Goal: Feedback & Contribution: Leave review/rating

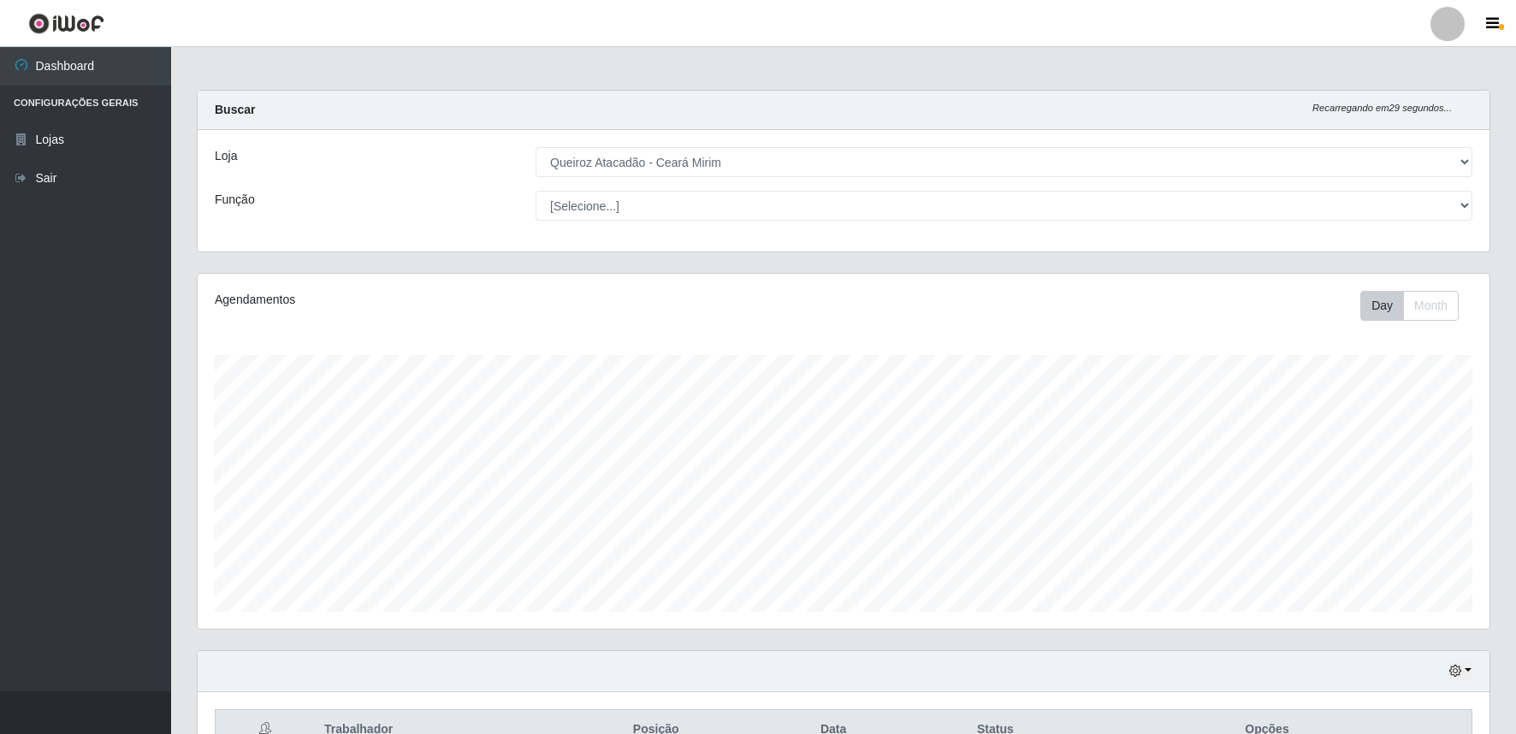
select select "465"
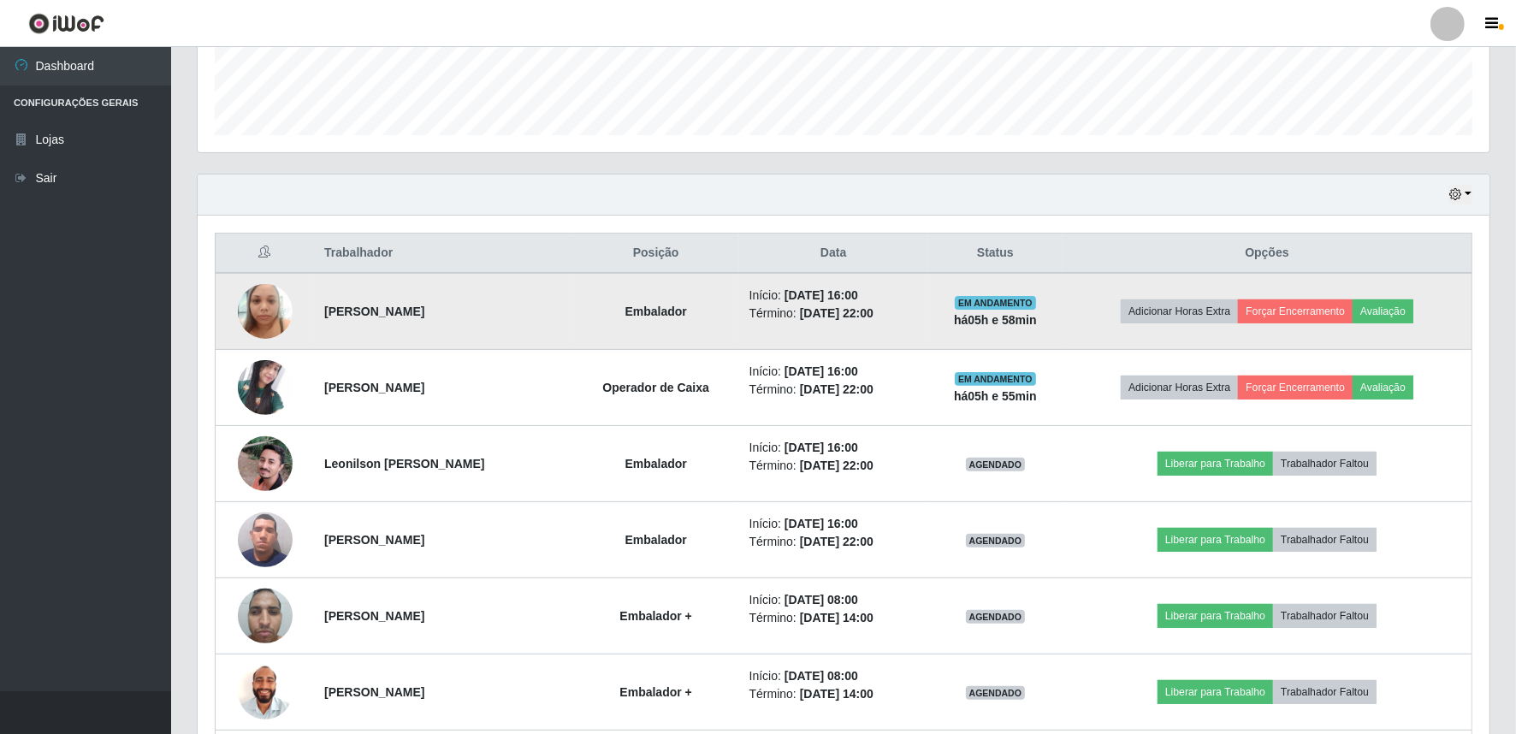
scroll to position [354, 1292]
click at [1393, 313] on button "Avaliação" at bounding box center [1383, 312] width 61 height 24
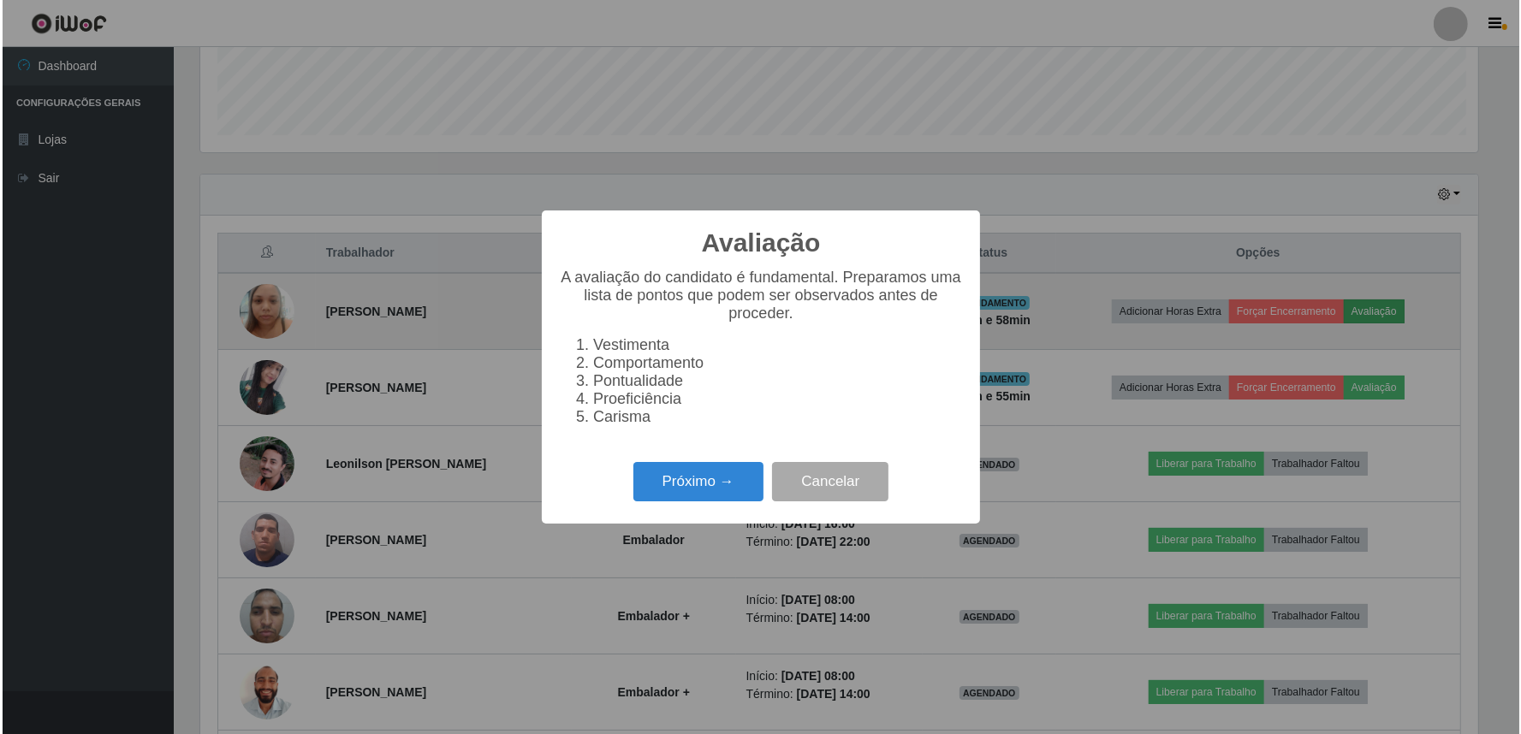
scroll to position [354, 1281]
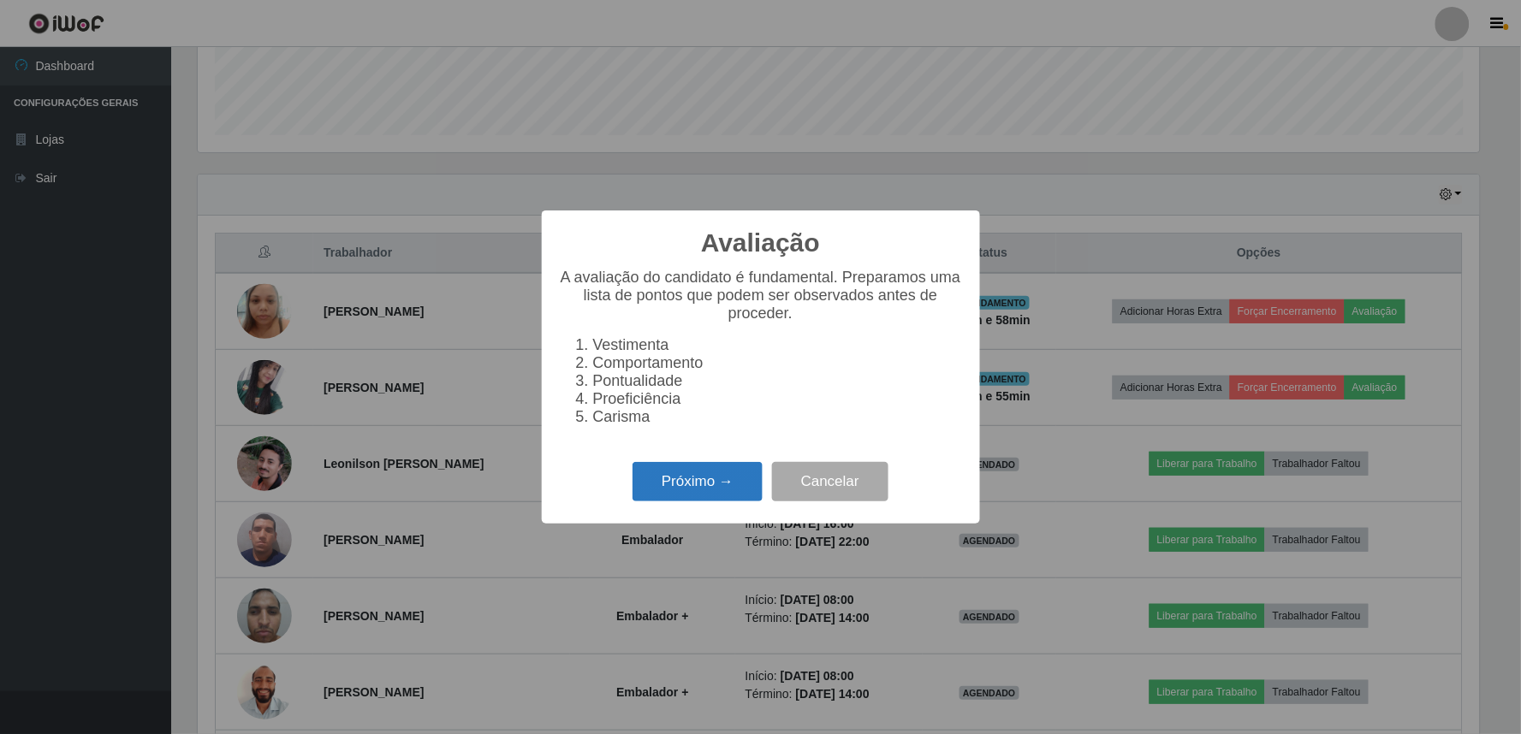
click at [679, 493] on button "Próximo →" at bounding box center [697, 482] width 130 height 40
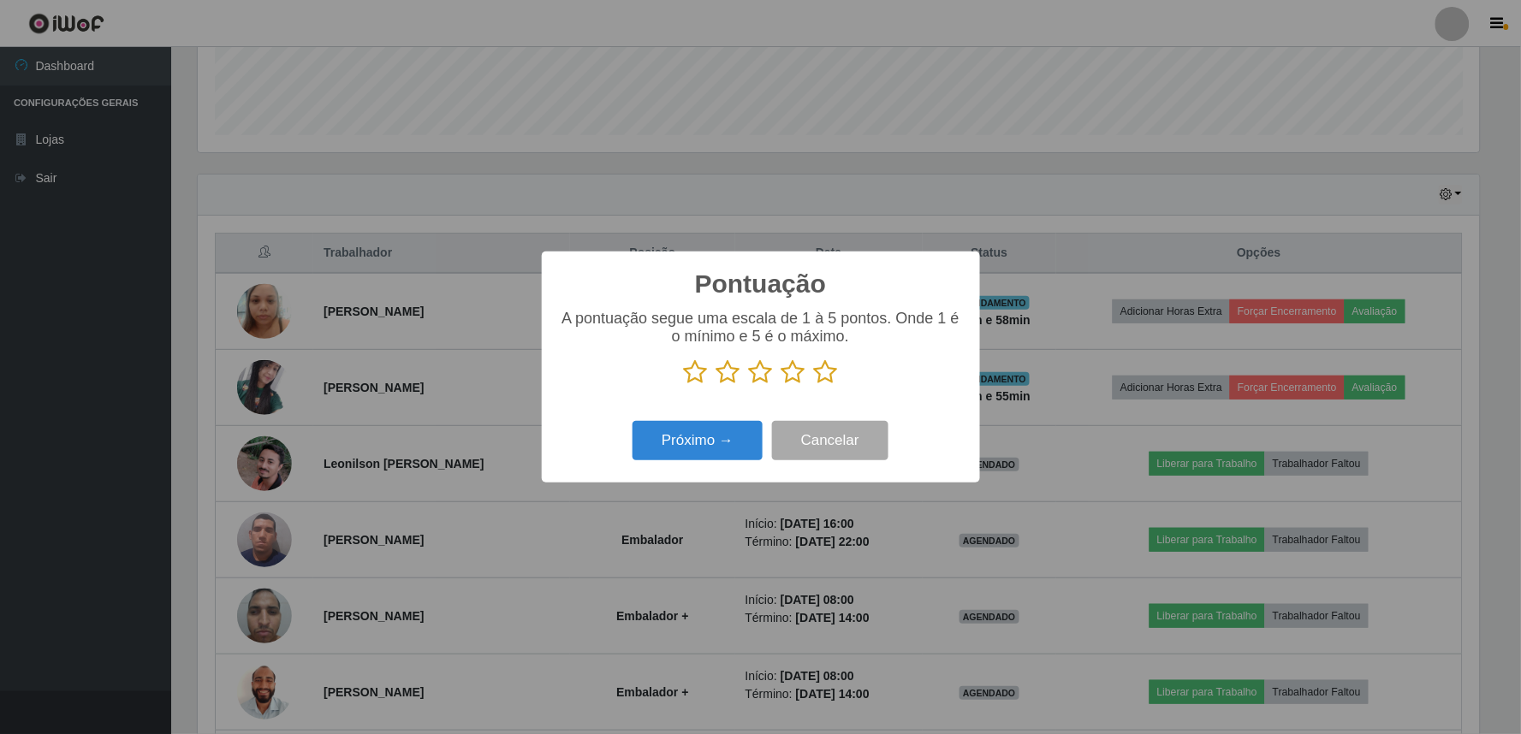
click at [823, 374] on icon at bounding box center [826, 372] width 24 height 26
click at [814, 385] on input "radio" at bounding box center [814, 385] width 0 height 0
click at [742, 442] on button "Próximo →" at bounding box center [697, 441] width 130 height 40
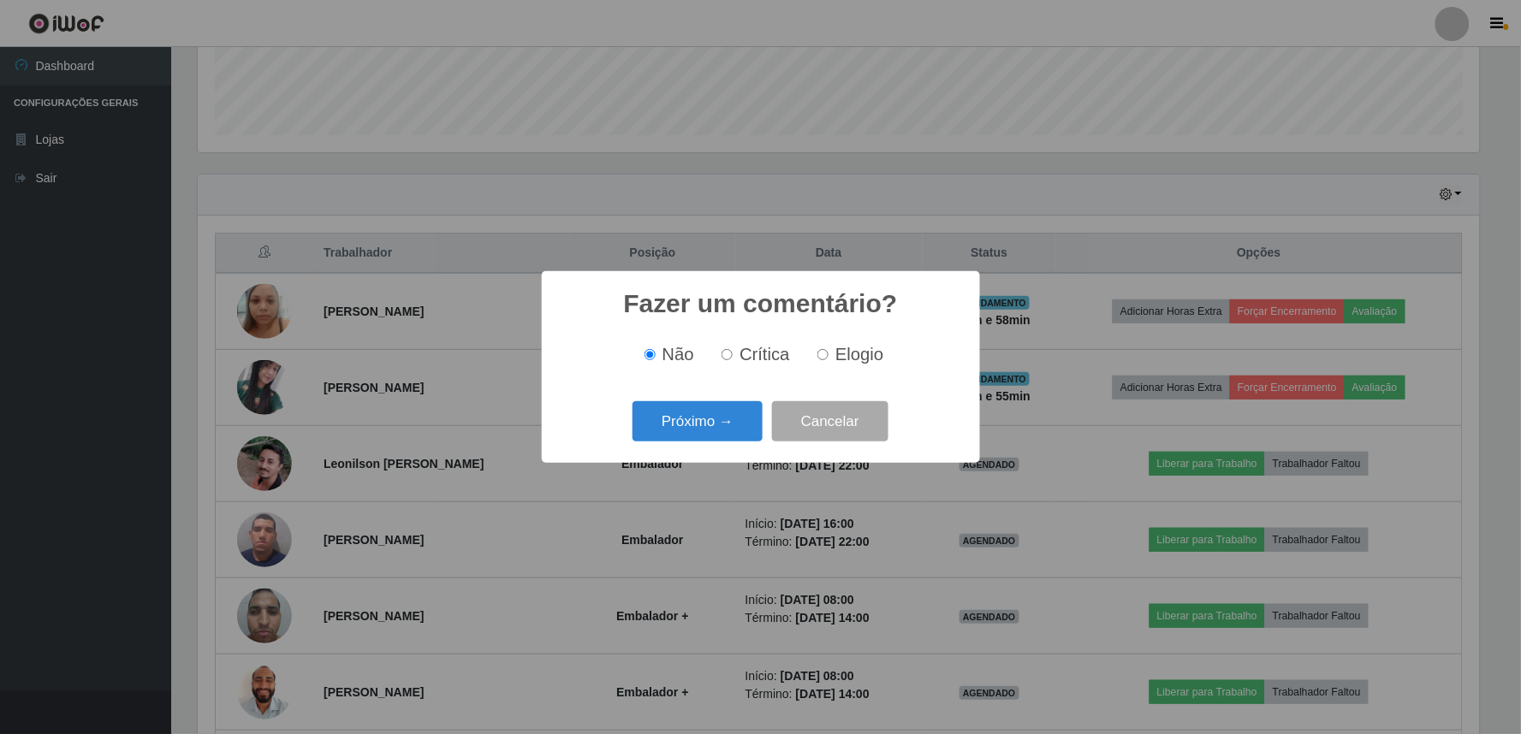
click at [833, 359] on label "Elogio" at bounding box center [846, 355] width 73 height 20
click at [828, 359] on input "Elogio" at bounding box center [822, 354] width 11 height 11
radio input "true"
click at [828, 357] on label "Elogio" at bounding box center [846, 355] width 73 height 20
click at [828, 357] on input "Elogio" at bounding box center [822, 354] width 11 height 11
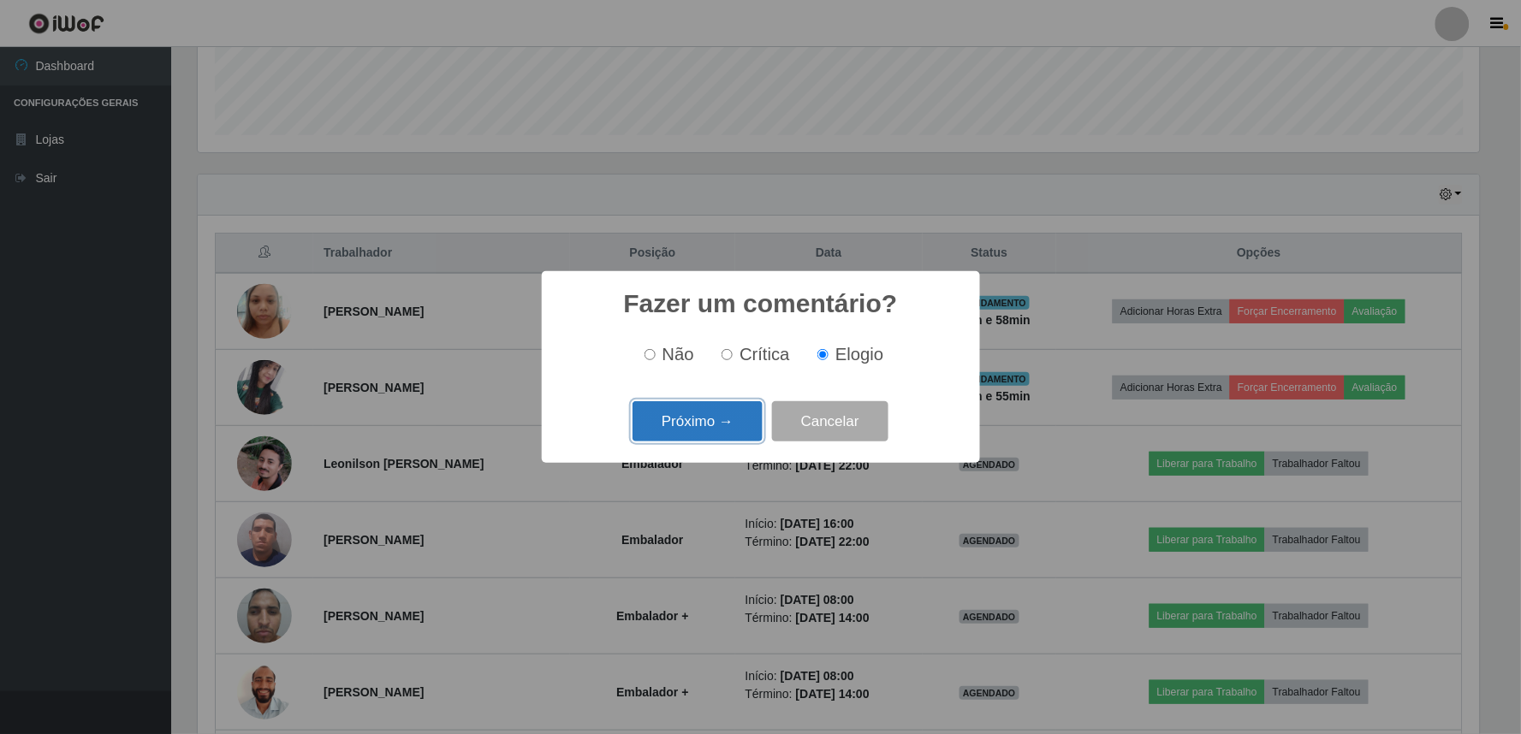
click at [691, 426] on button "Próximo →" at bounding box center [697, 421] width 130 height 40
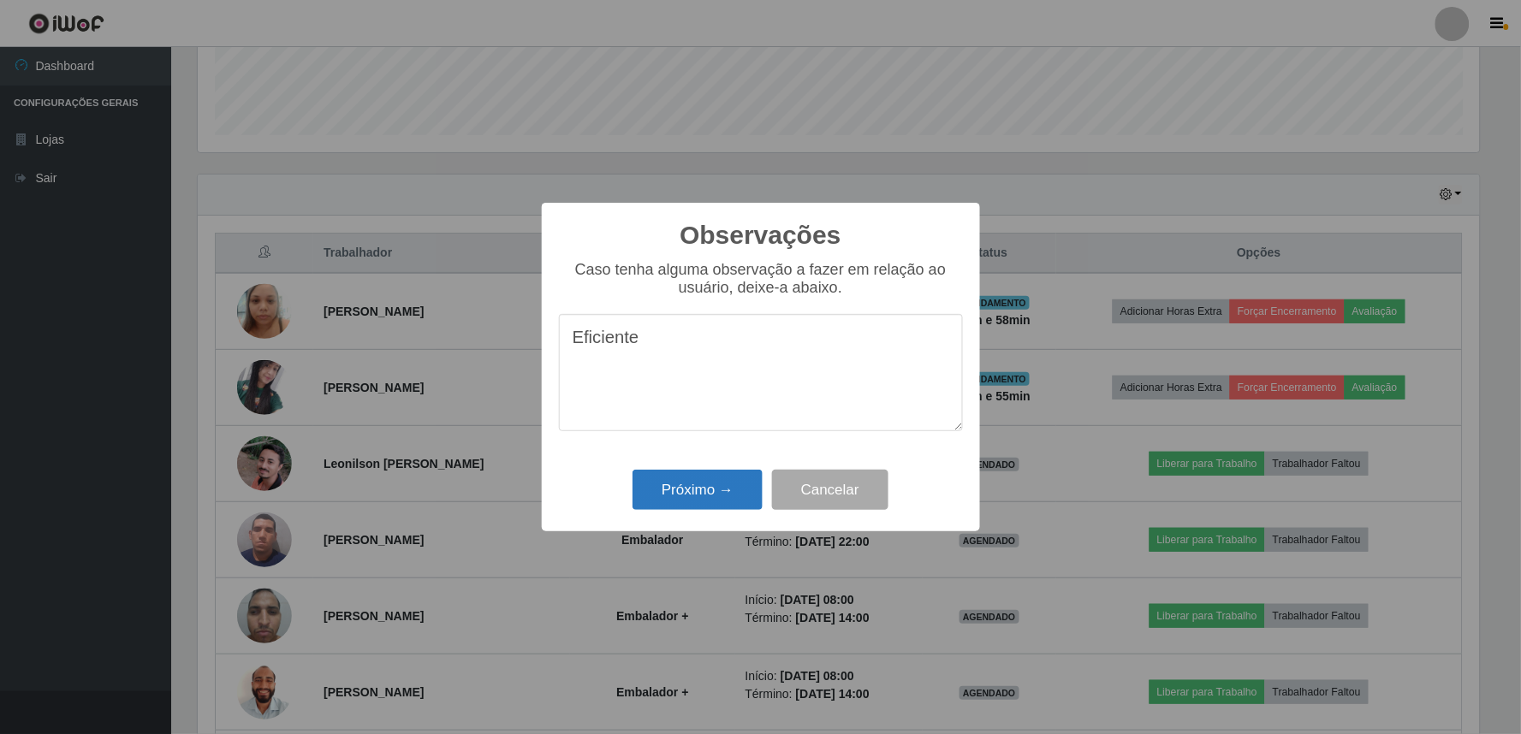
type textarea "Eficiente"
click at [743, 486] on button "Próximo →" at bounding box center [697, 490] width 130 height 40
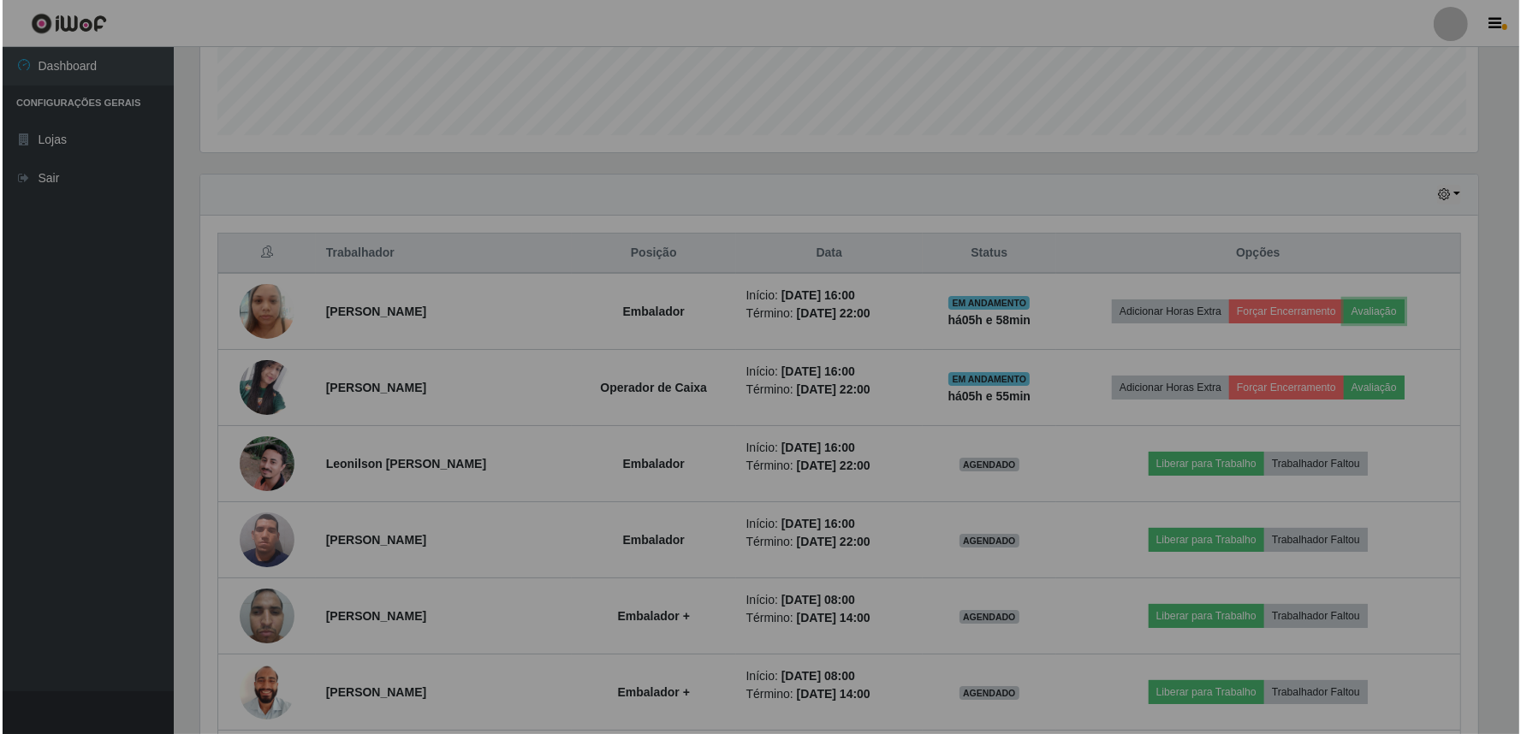
scroll to position [354, 1292]
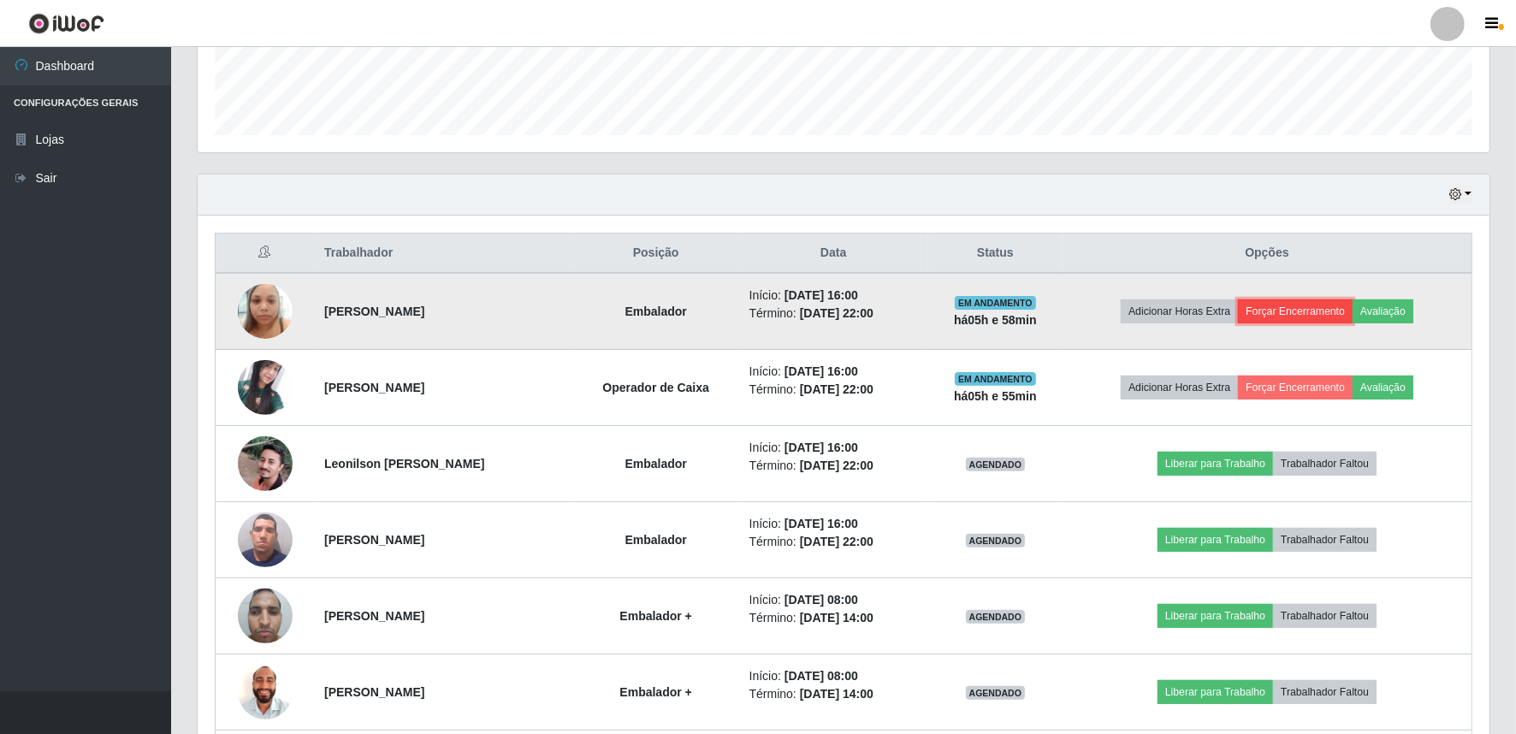
click at [1290, 304] on button "Forçar Encerramento" at bounding box center [1295, 312] width 115 height 24
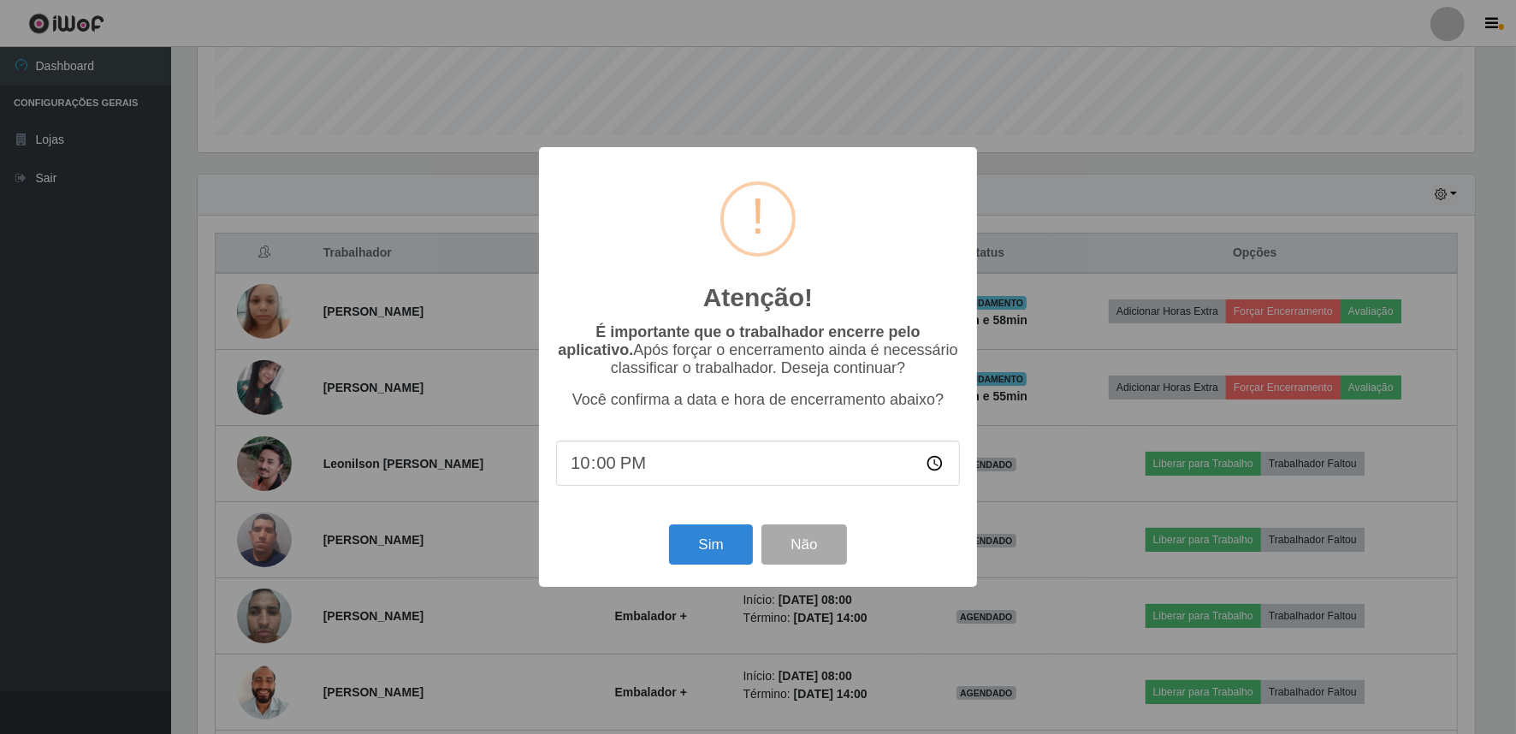
scroll to position [354, 1281]
click at [722, 537] on button "Sim" at bounding box center [713, 545] width 83 height 40
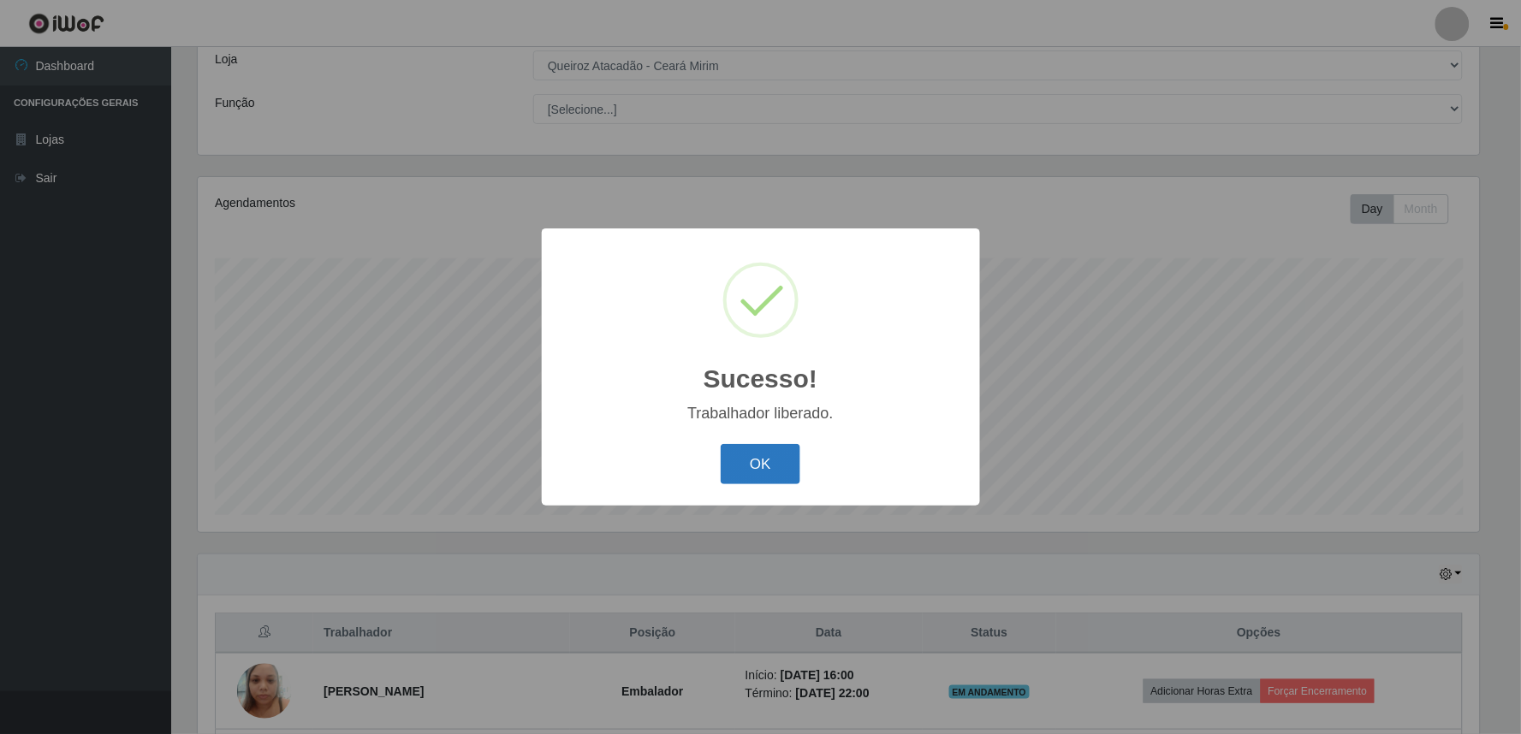
click at [749, 466] on button "OK" at bounding box center [761, 464] width 80 height 40
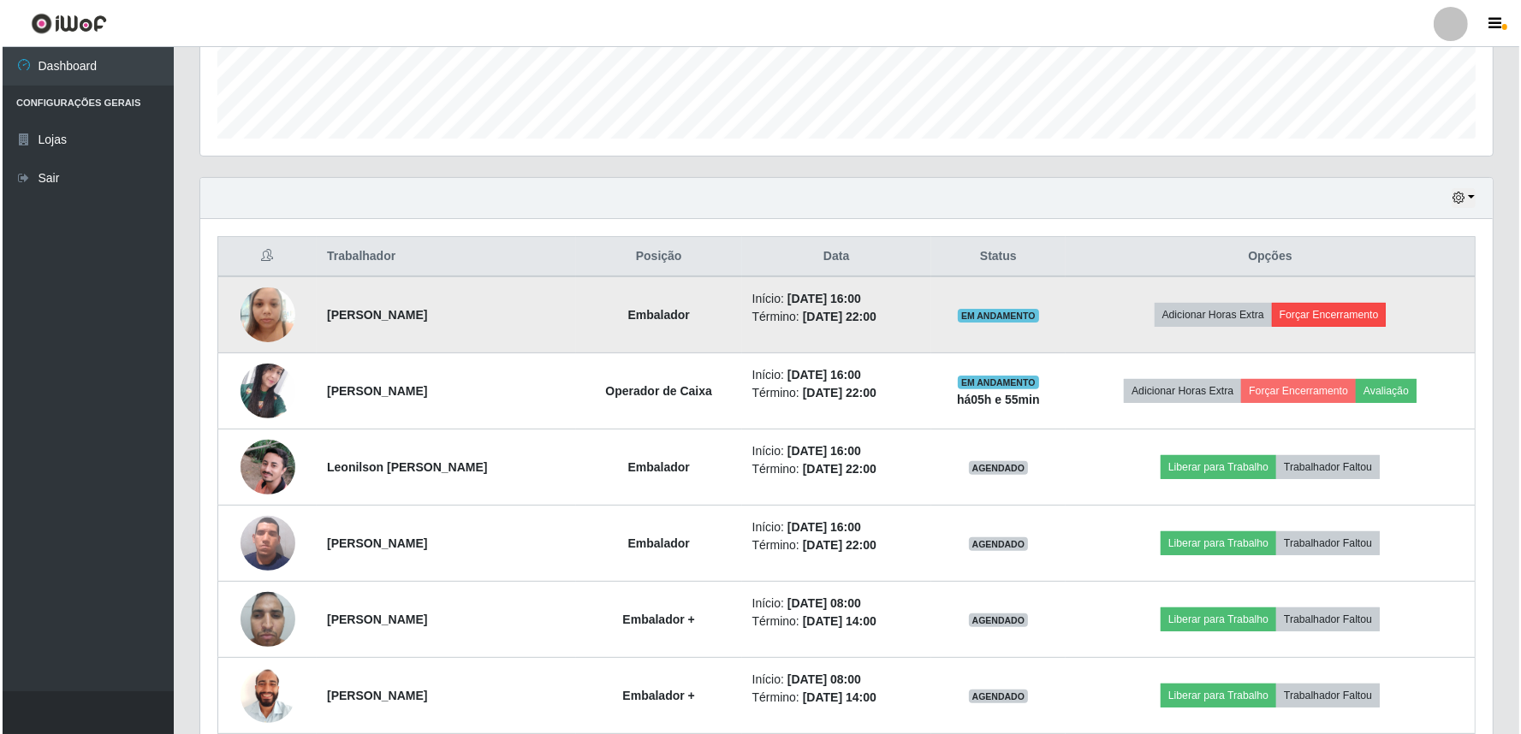
scroll to position [477, 0]
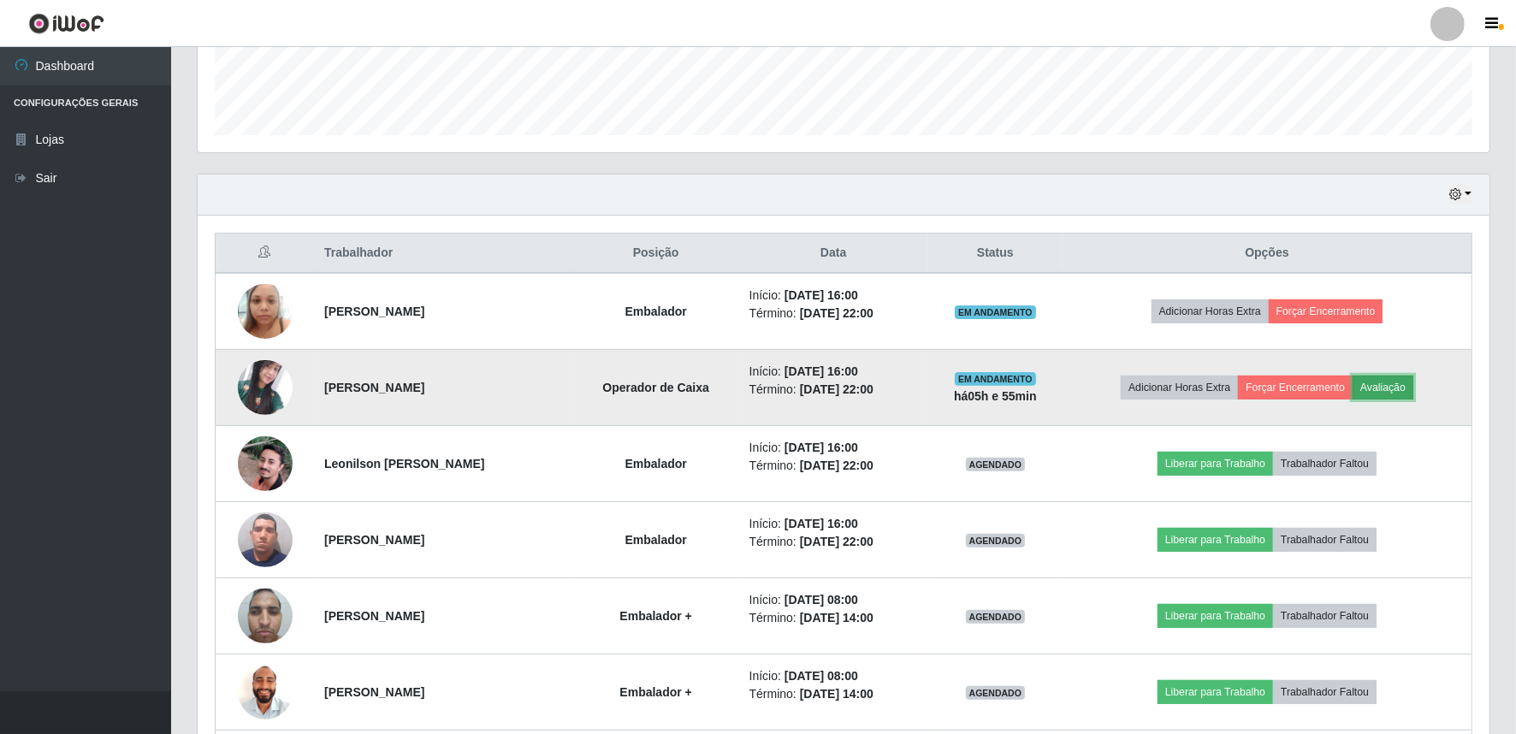
click at [1392, 386] on button "Avaliação" at bounding box center [1383, 388] width 61 height 24
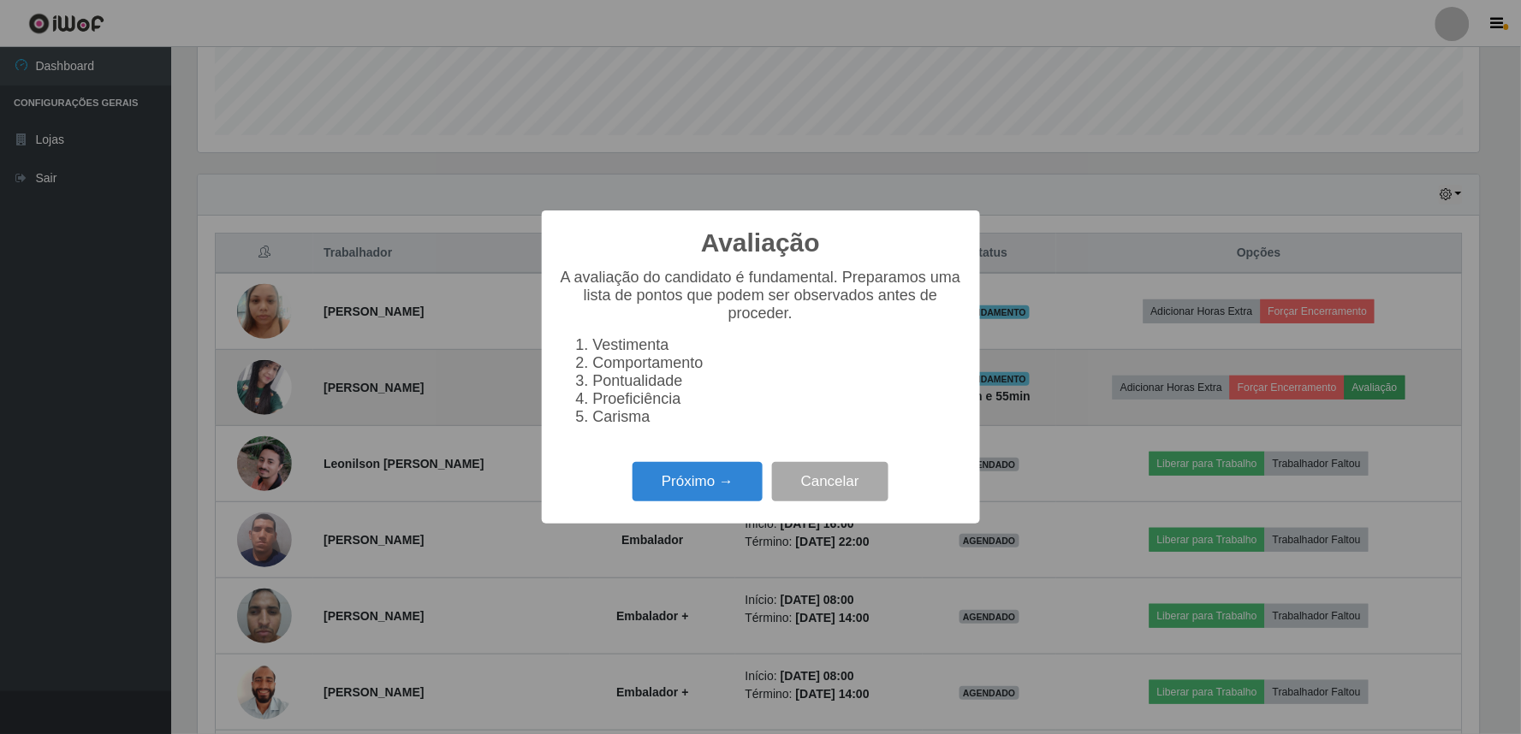
scroll to position [354, 1281]
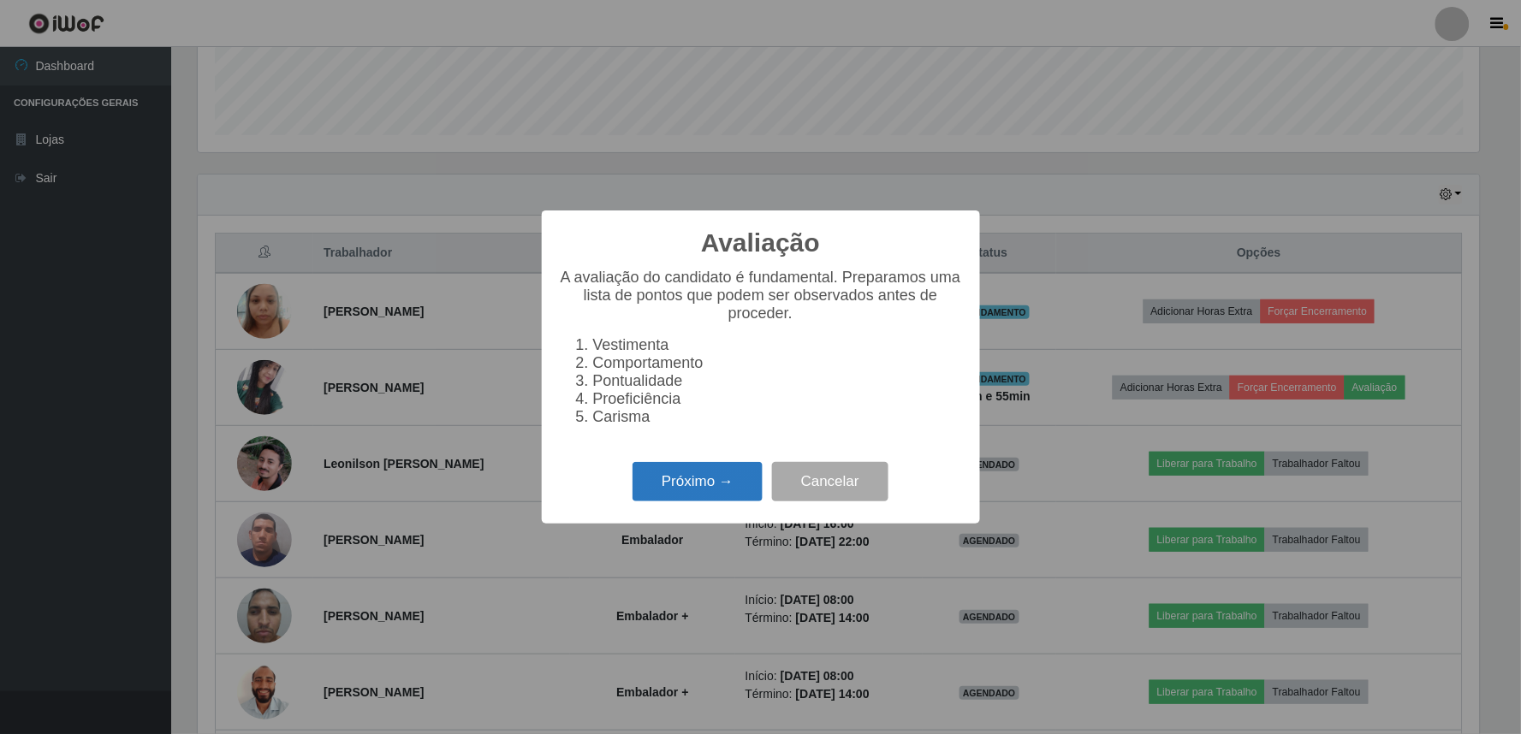
click at [660, 472] on button "Próximo →" at bounding box center [697, 482] width 130 height 40
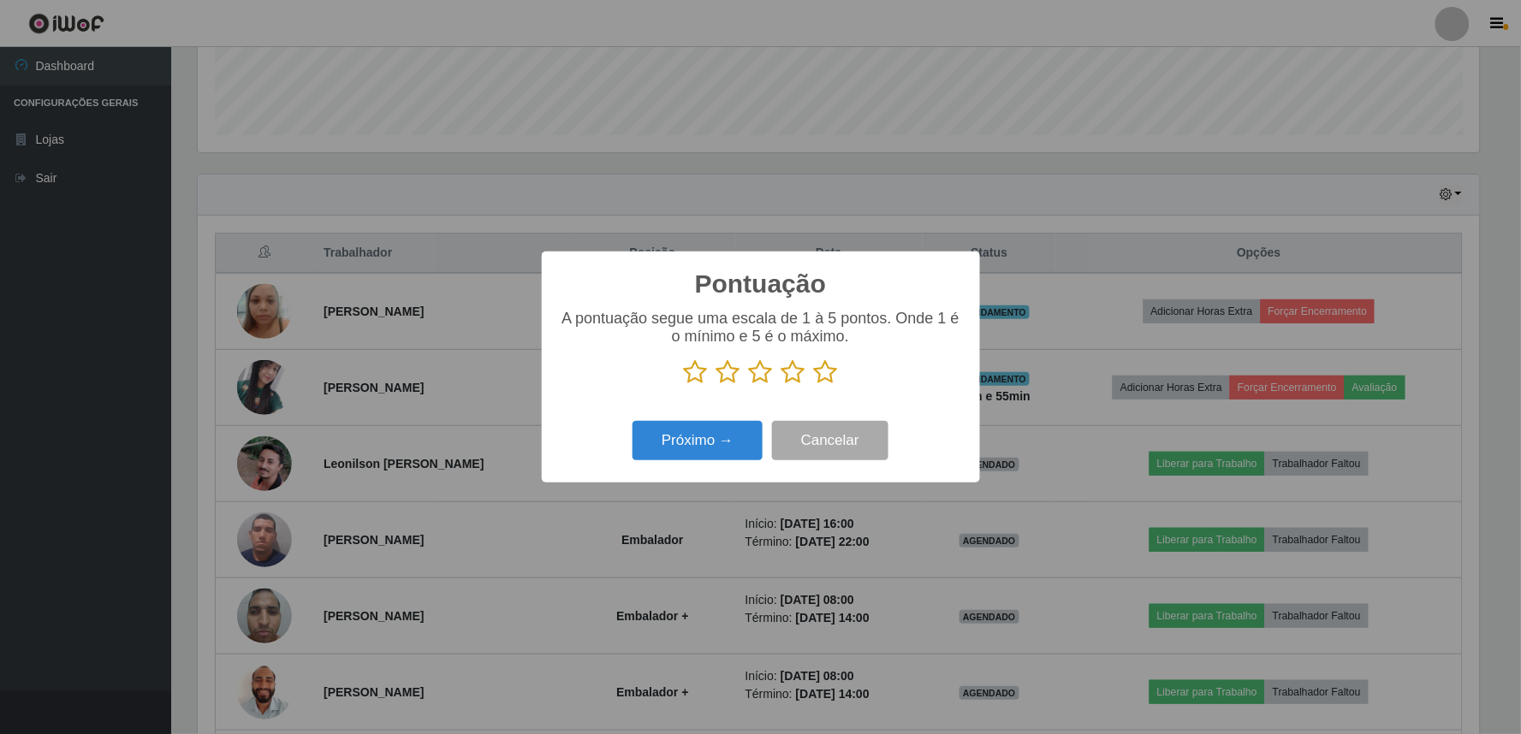
scroll to position [855393, 854466]
click at [798, 371] on icon at bounding box center [793, 372] width 24 height 26
click at [781, 385] on input "radio" at bounding box center [781, 385] width 0 height 0
click at [729, 430] on button "Próximo →" at bounding box center [697, 441] width 130 height 40
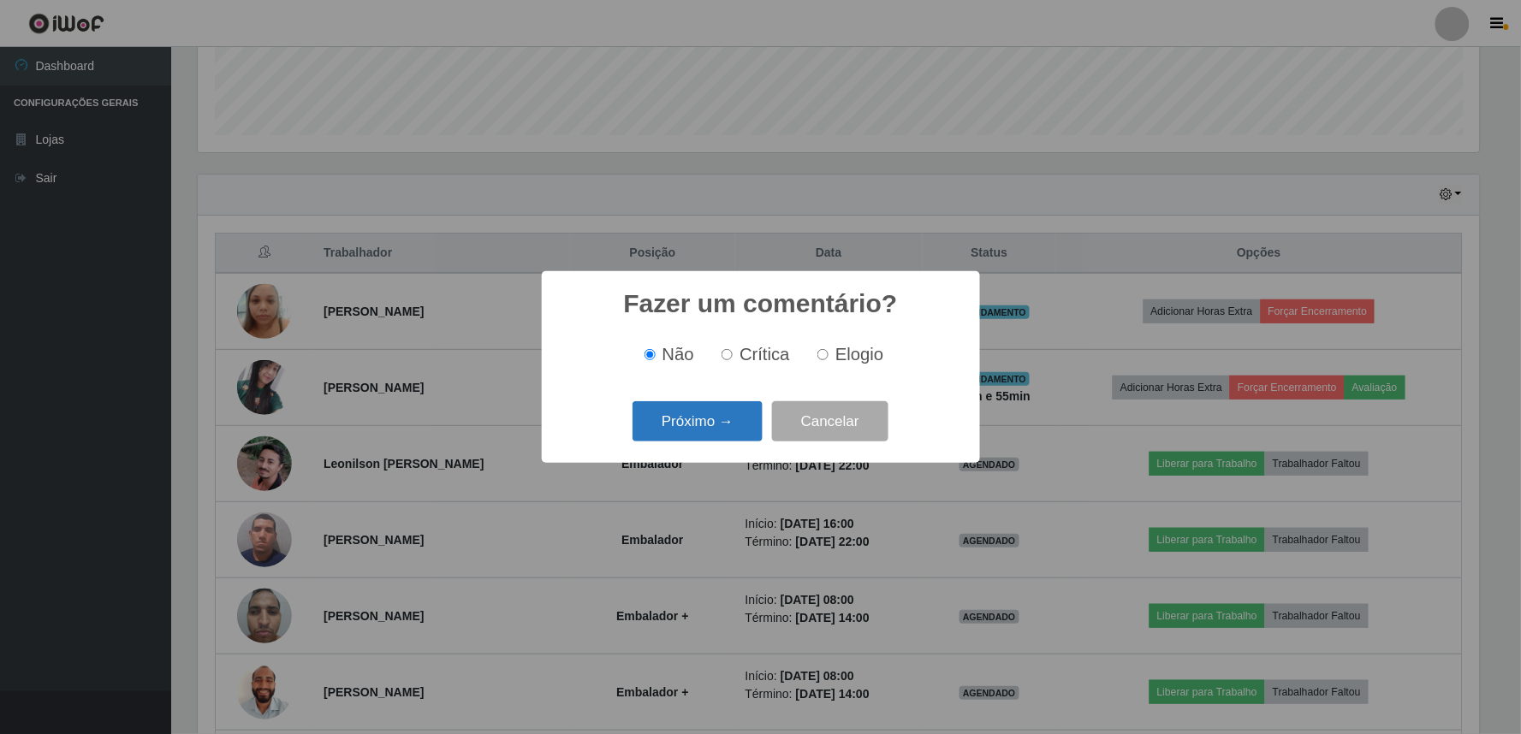
click at [682, 432] on button "Próximo →" at bounding box center [697, 421] width 130 height 40
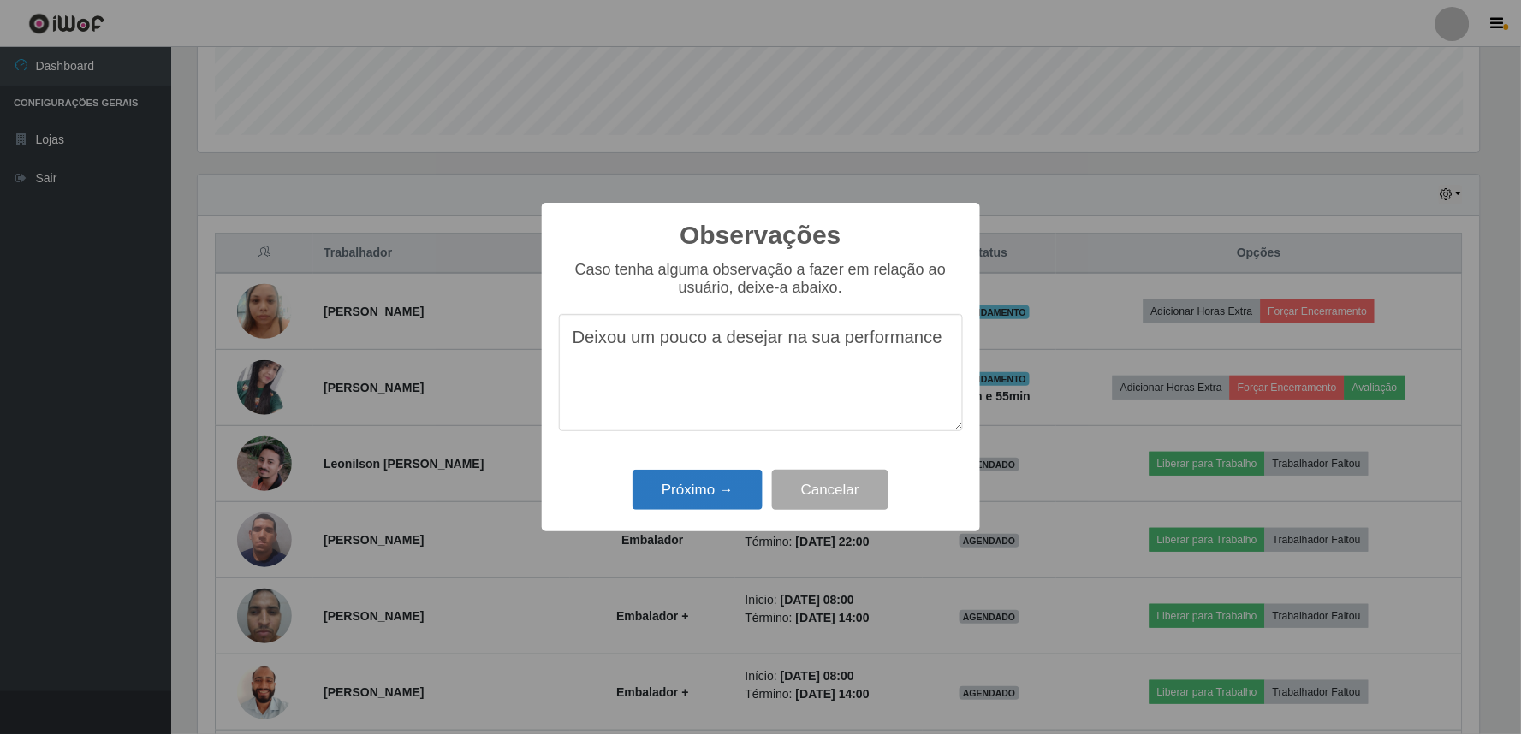
type textarea "Deixou um pouco a desejar na sua performance"
click at [729, 489] on button "Próximo →" at bounding box center [697, 490] width 130 height 40
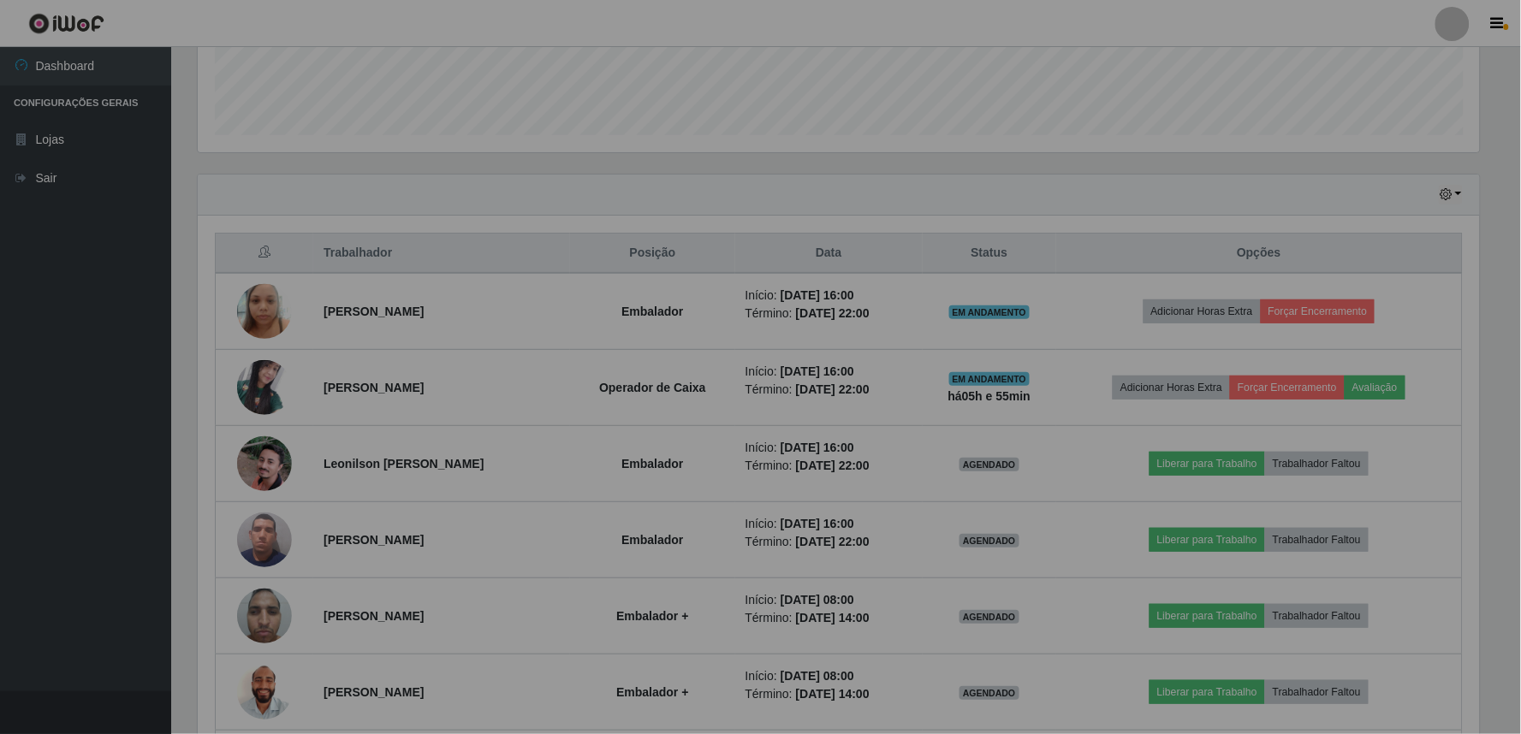
scroll to position [354, 1292]
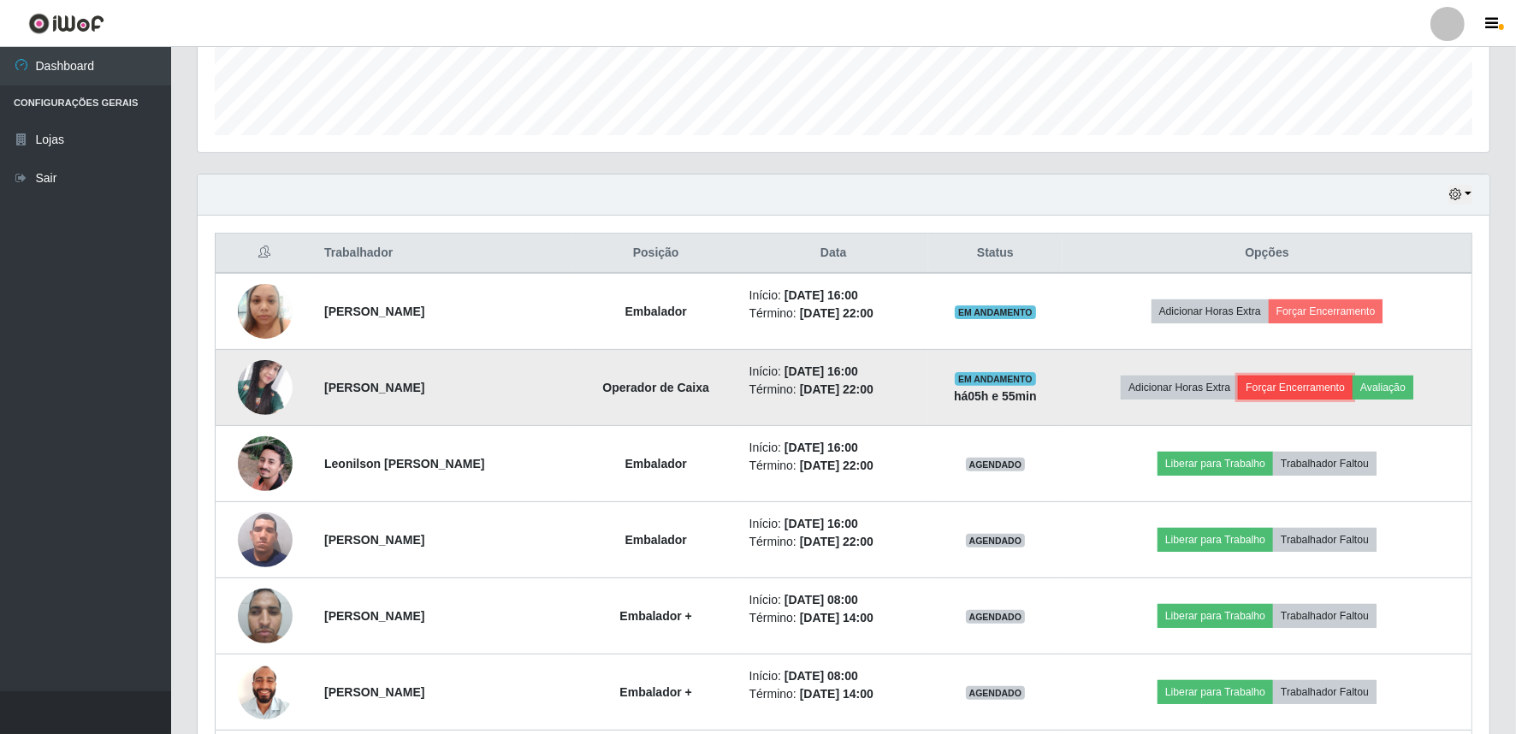
click at [1272, 386] on button "Forçar Encerramento" at bounding box center [1295, 388] width 115 height 24
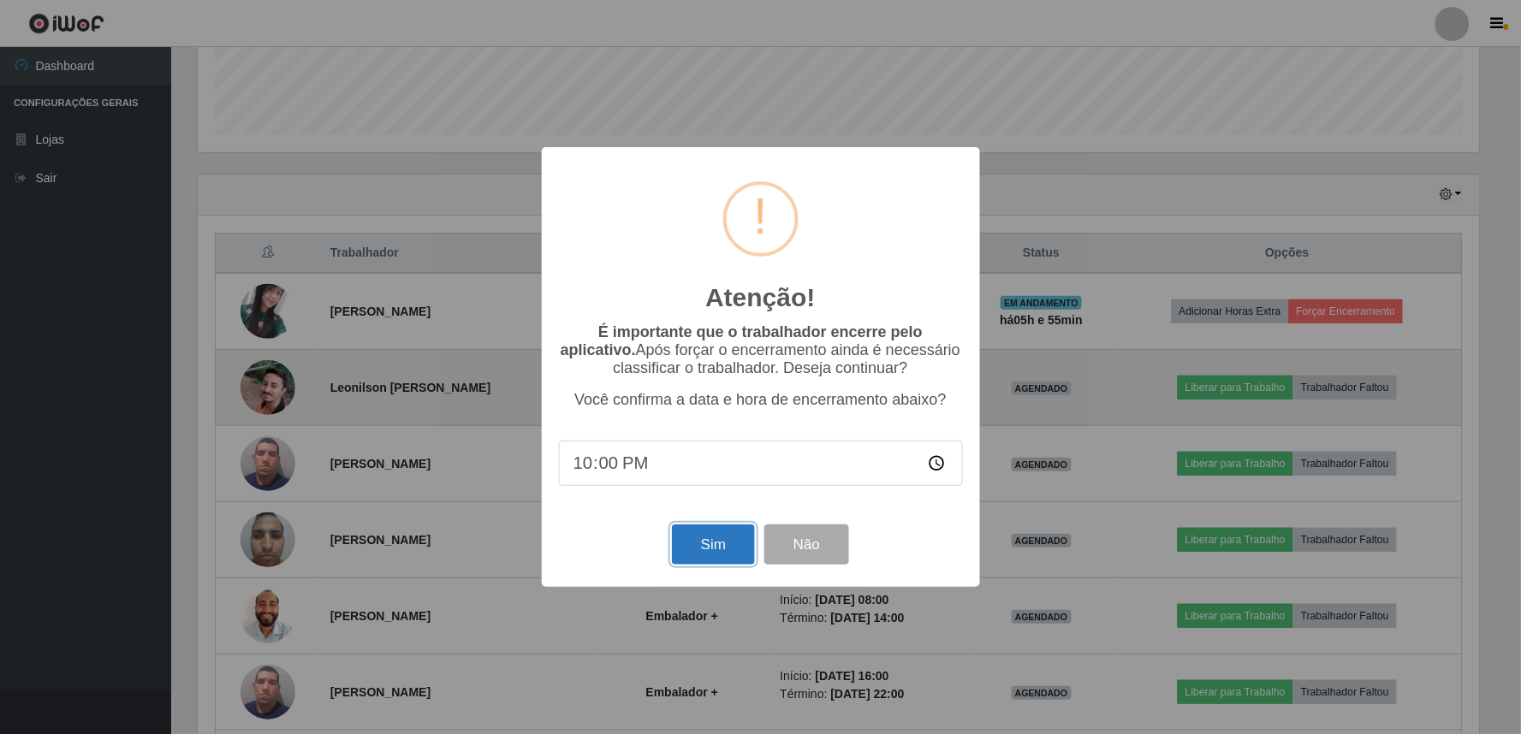
click at [749, 543] on button "Sim" at bounding box center [713, 545] width 83 height 40
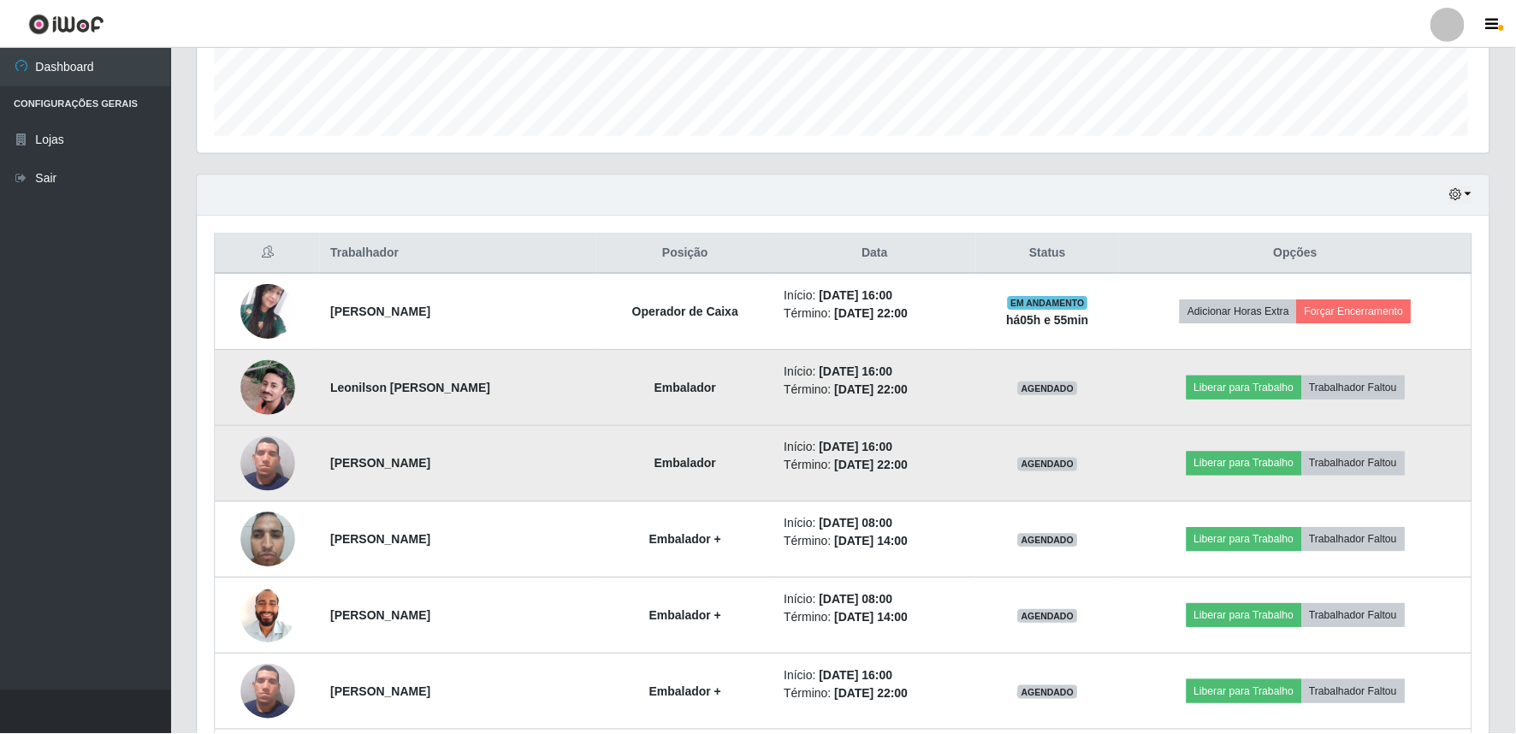
scroll to position [0, 0]
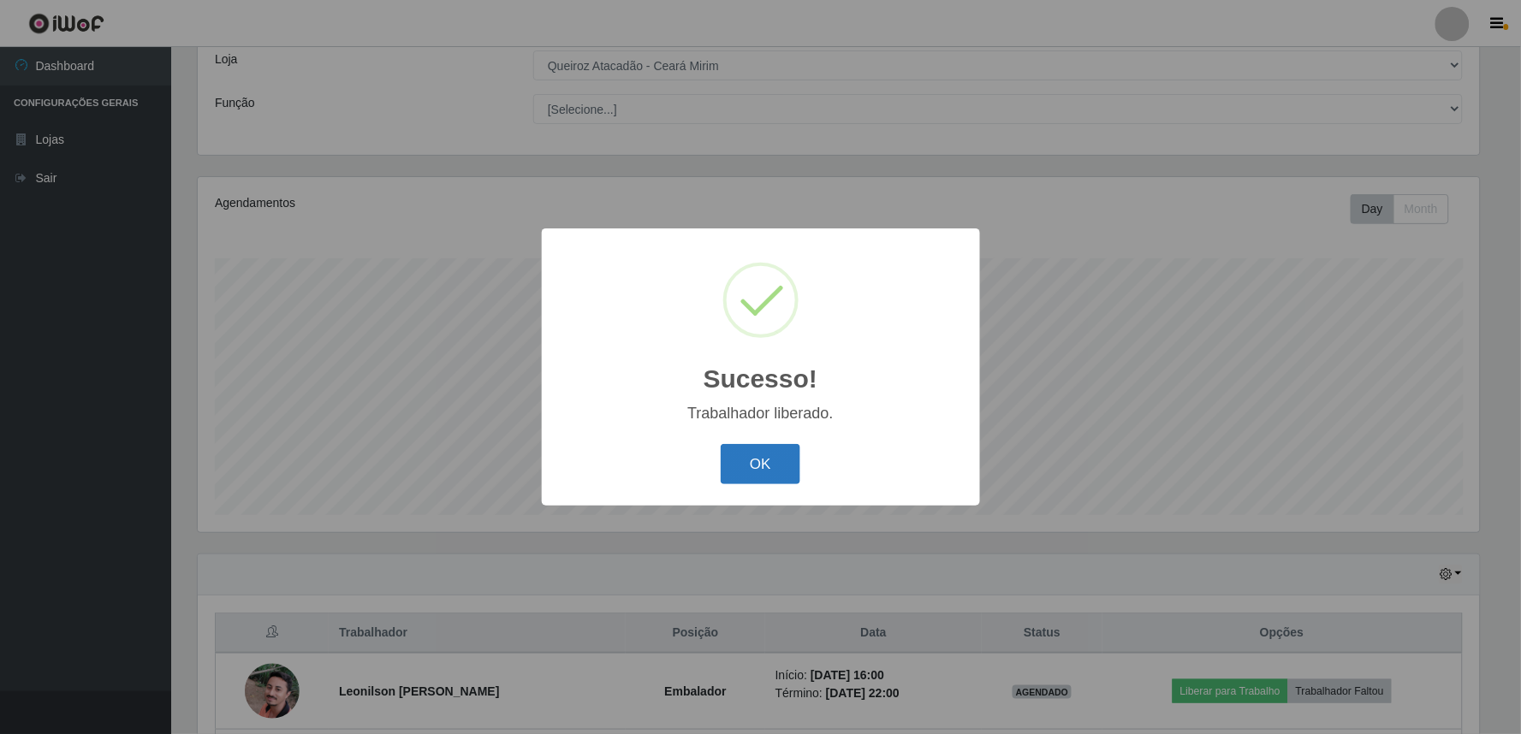
click at [788, 457] on button "OK" at bounding box center [761, 464] width 80 height 40
